Goal: Check status: Check status

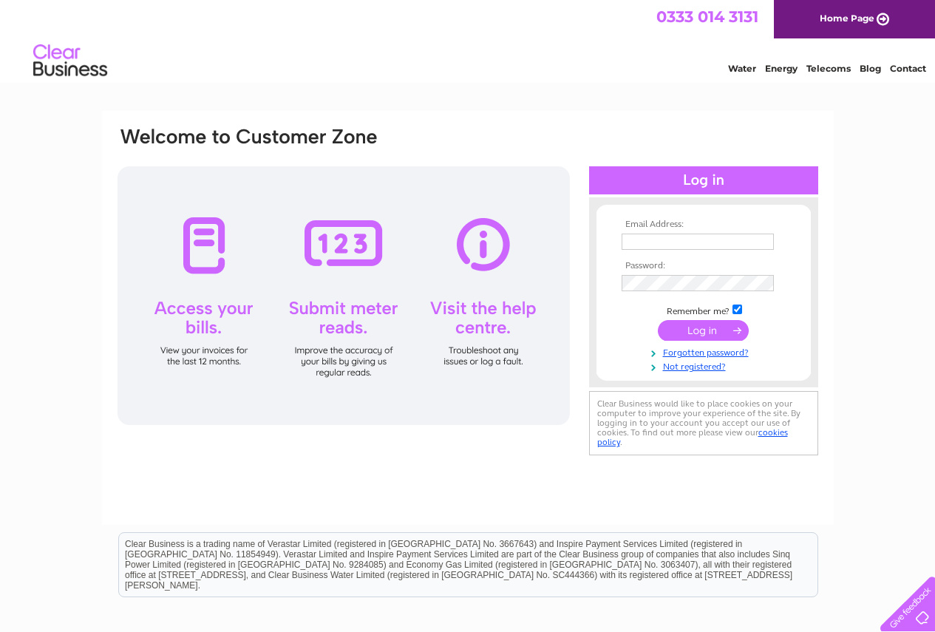
type input "[EMAIL_ADDRESS][DOMAIN_NAME]"
click at [704, 328] on input "submit" at bounding box center [703, 330] width 91 height 21
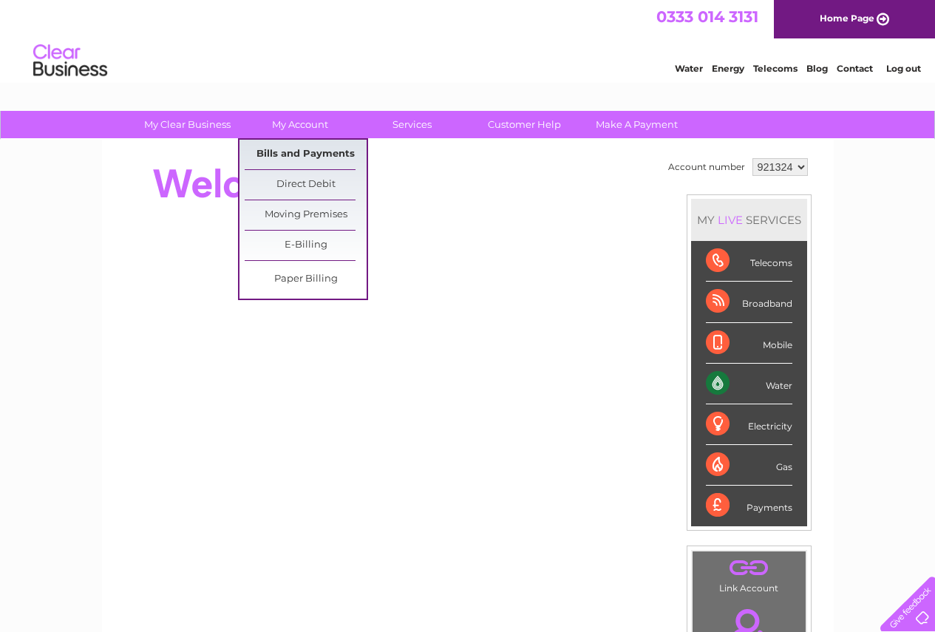
click at [301, 149] on link "Bills and Payments" at bounding box center [306, 155] width 122 height 30
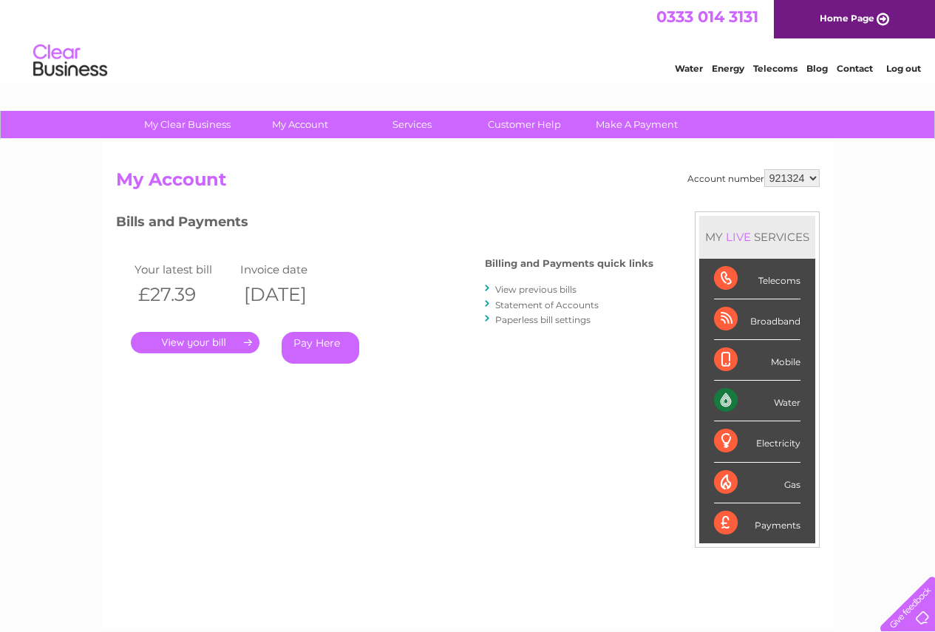
click at [212, 339] on link "." at bounding box center [195, 342] width 129 height 21
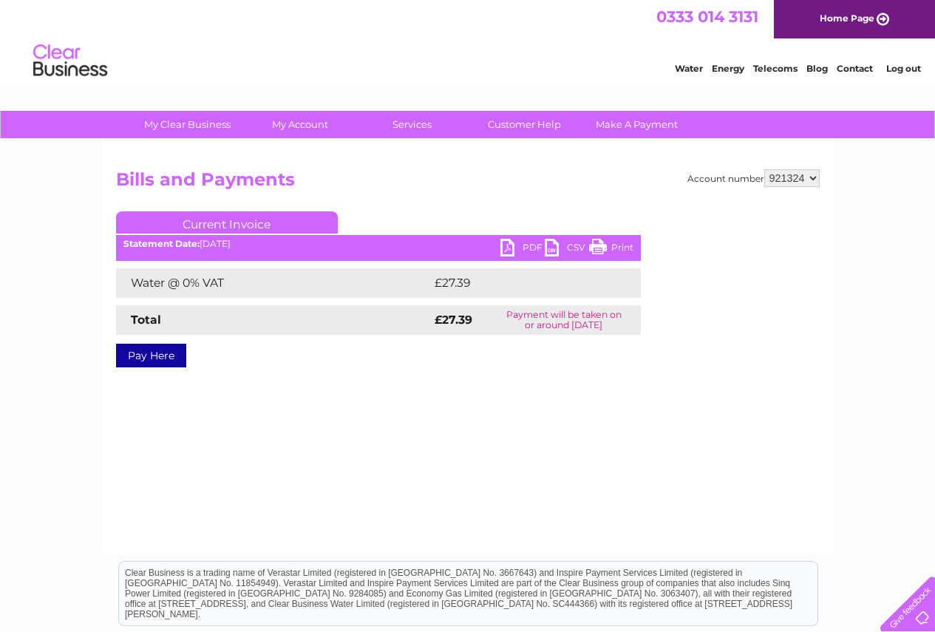
click at [509, 244] on link "PDF" at bounding box center [522, 249] width 44 height 21
